Goal: Transaction & Acquisition: Obtain resource

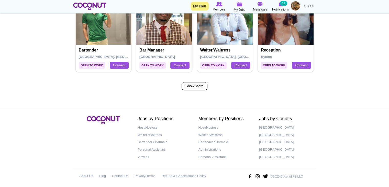
scroll to position [881, 0]
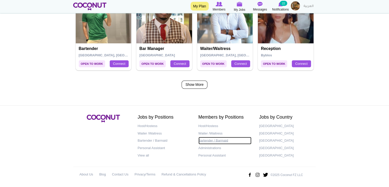
click at [209, 139] on link "Bartender / Barmaid" at bounding box center [224, 139] width 53 height 7
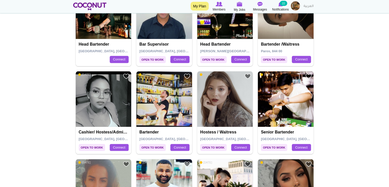
scroll to position [535, 0]
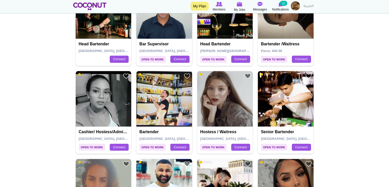
click at [153, 111] on img at bounding box center [164, 99] width 56 height 56
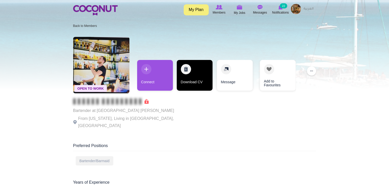
click at [196, 73] on link "Download CV" at bounding box center [195, 75] width 36 height 31
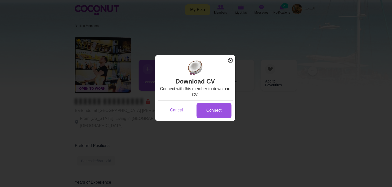
click at [230, 60] on span "x" at bounding box center [230, 60] width 7 height 7
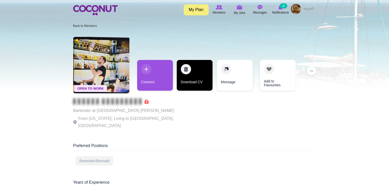
click at [193, 75] on link "Download CV" at bounding box center [195, 75] width 36 height 31
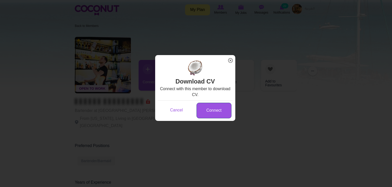
click at [208, 106] on link "Connect" at bounding box center [214, 110] width 35 height 16
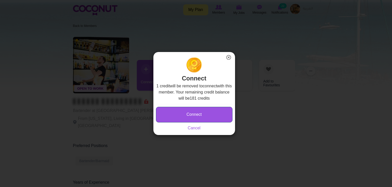
click at [196, 111] on button "Connect" at bounding box center [194, 115] width 77 height 16
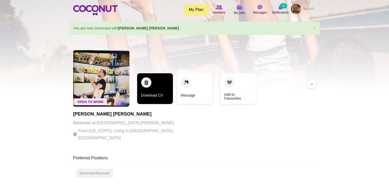
click at [154, 100] on link "Download CV" at bounding box center [155, 88] width 36 height 31
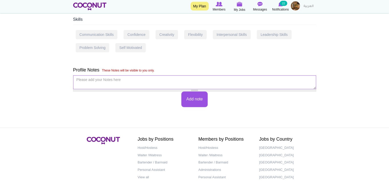
scroll to position [334, 0]
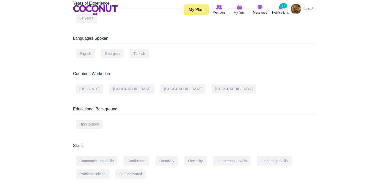
scroll to position [334, 0]
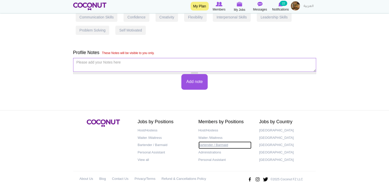
click at [211, 141] on link "Bartender / Barmaid" at bounding box center [224, 144] width 53 height 7
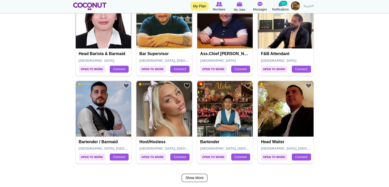
scroll to position [816, 0]
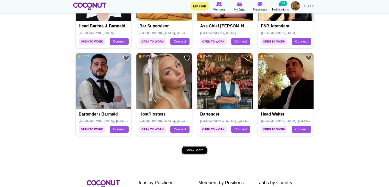
click at [193, 151] on link "Show More" at bounding box center [194, 150] width 26 height 8
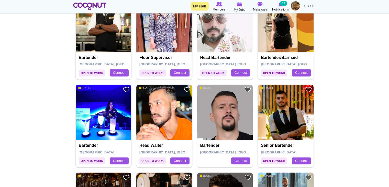
scroll to position [697, 0]
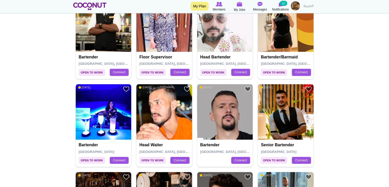
click at [273, 134] on img at bounding box center [286, 112] width 56 height 56
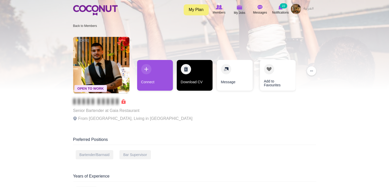
click at [187, 71] on link "Download CV" at bounding box center [195, 75] width 36 height 31
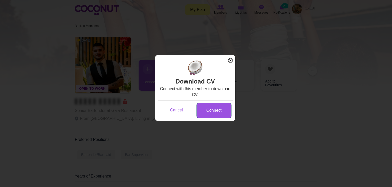
click at [215, 107] on link "Connect" at bounding box center [214, 110] width 35 height 16
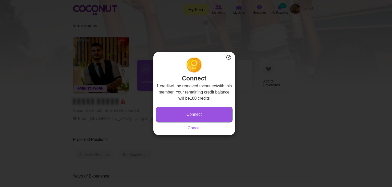
click at [215, 107] on button "Connect" at bounding box center [194, 115] width 77 height 16
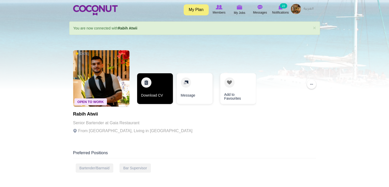
click at [153, 92] on link "Download CV" at bounding box center [155, 88] width 36 height 31
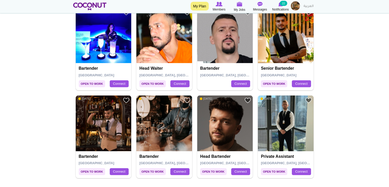
scroll to position [774, 0]
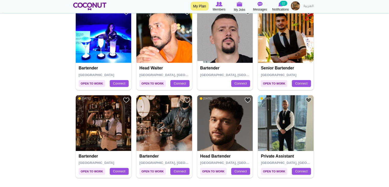
click at [221, 154] on h4 "Head Bartender" at bounding box center [225, 156] width 51 height 5
click at [225, 140] on img at bounding box center [225, 123] width 56 height 56
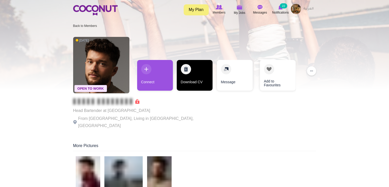
click at [183, 69] on link "Download CV" at bounding box center [195, 75] width 36 height 31
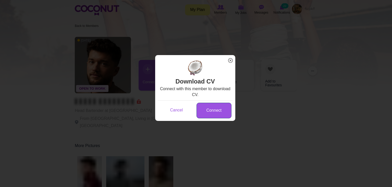
click at [211, 114] on link "Connect" at bounding box center [214, 110] width 35 height 16
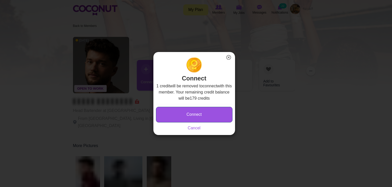
click at [212, 114] on button "Connect" at bounding box center [194, 115] width 77 height 16
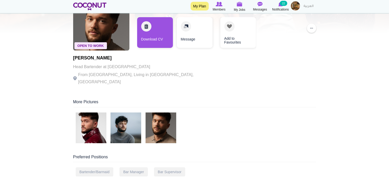
scroll to position [56, 0]
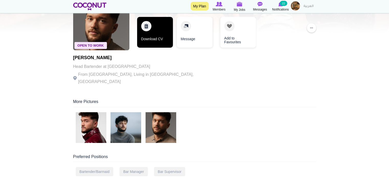
click at [162, 31] on link "Download CV" at bounding box center [155, 32] width 36 height 31
